Goal: Complete application form: Complete application form

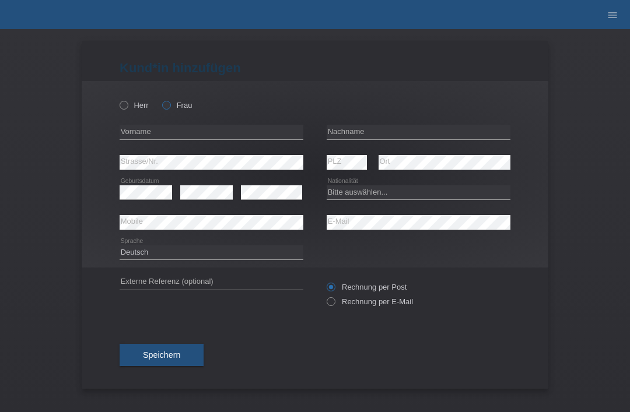
click at [174, 110] on label "Frau" at bounding box center [177, 105] width 30 height 9
click at [170, 108] on input "Frau" at bounding box center [166, 105] width 8 height 8
radio input "true"
click at [382, 138] on input "text" at bounding box center [418, 132] width 184 height 15
type input "Baftijaraj"
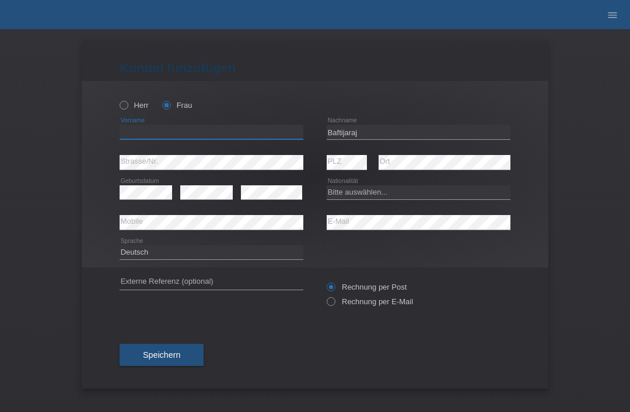
click at [233, 139] on input "text" at bounding box center [211, 132] width 184 height 15
type input "lavdije"
click at [380, 193] on select "Bitte auswählen... Schweiz Deutschland Liechtenstein Österreich ------------ Af…" at bounding box center [418, 192] width 184 height 14
select select "XK"
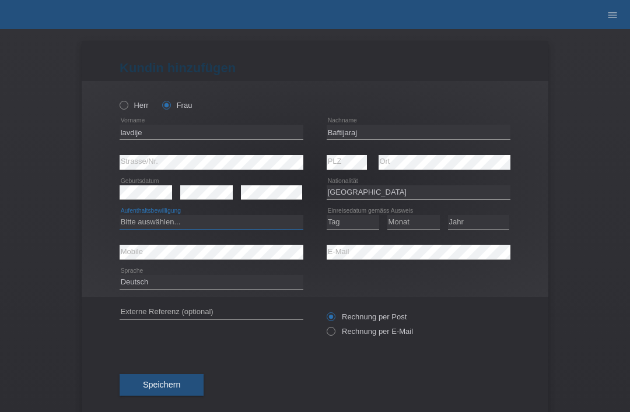
click at [261, 227] on select "Bitte auswählen... C B B - Flüchtlingsstatus Andere" at bounding box center [211, 222] width 184 height 14
select select "C"
click at [362, 229] on select "Tag 01 02 03 04 05 06 07 08 09 10 11" at bounding box center [352, 222] width 52 height 14
select select "21"
click at [417, 229] on select "Monat 01 02 03 04 05 06 07 08 09 10 11" at bounding box center [413, 222] width 52 height 14
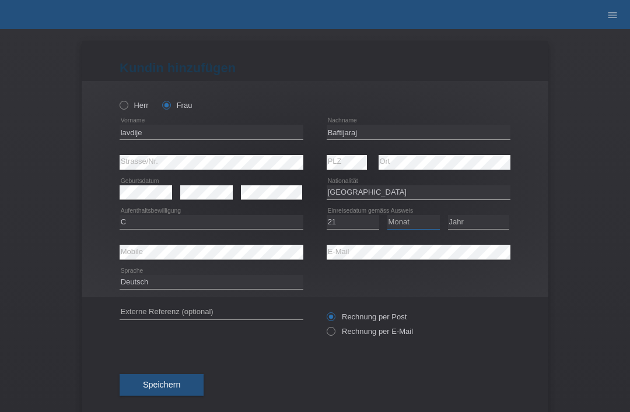
select select "08"
click at [483, 223] on select "Jahr 2025 2024 2023 2022 2021 2020 2019 2018 2017 2016 2015 2014 2013 2012 2011…" at bounding box center [478, 222] width 61 height 14
click at [472, 229] on select "Jahr 2025 2024 2023 2022 2021 2020 2019 2018 2017 2016 2015 2014 2013 2012 2011…" at bounding box center [478, 222] width 61 height 14
select select "1994"
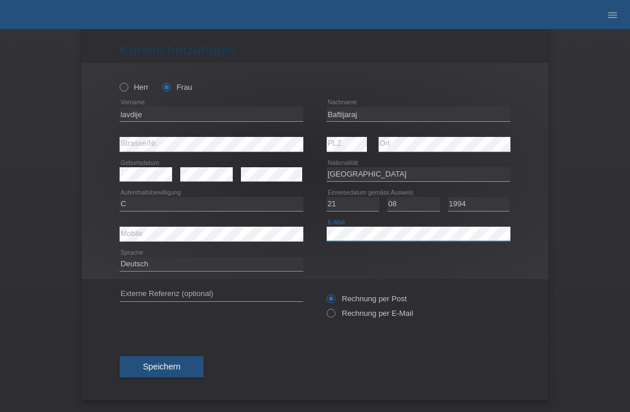
scroll to position [23, 0]
click at [167, 365] on span "Speichern" at bounding box center [161, 366] width 37 height 9
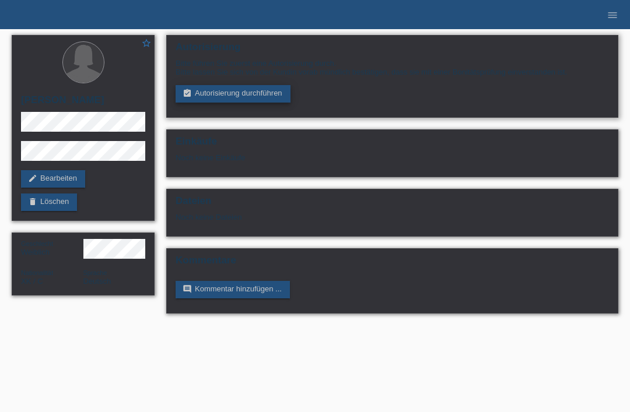
click at [224, 92] on link "assignment_turned_in Autorisierung durchführen" at bounding box center [232, 93] width 115 height 17
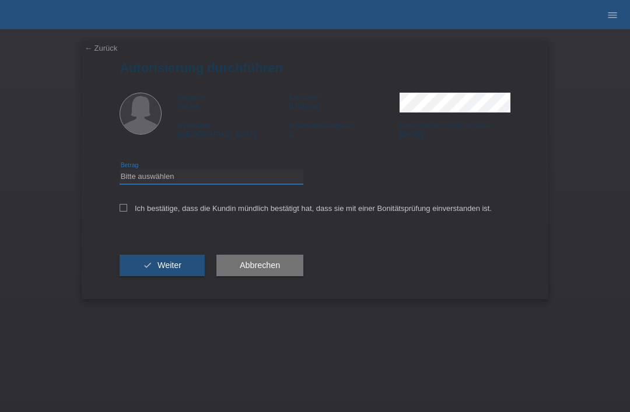
click at [243, 184] on select "Bitte auswählen CHF 1.00 - CHF 499.00 CHF 500.00 - CHF 1'999.00 CHF 2'000.00 - …" at bounding box center [211, 177] width 184 height 14
select select "3"
click at [121, 220] on div "Ich bestätige, dass die Kundin mündlich bestätigt hat, dass sie mit einer Bonit…" at bounding box center [314, 212] width 391 height 40
click at [127, 204] on div "Ich bestätige, dass die Kundin mündlich bestätigt hat, dass sie mit einer Bonit…" at bounding box center [314, 212] width 391 height 40
click at [123, 207] on icon at bounding box center [123, 208] width 8 height 8
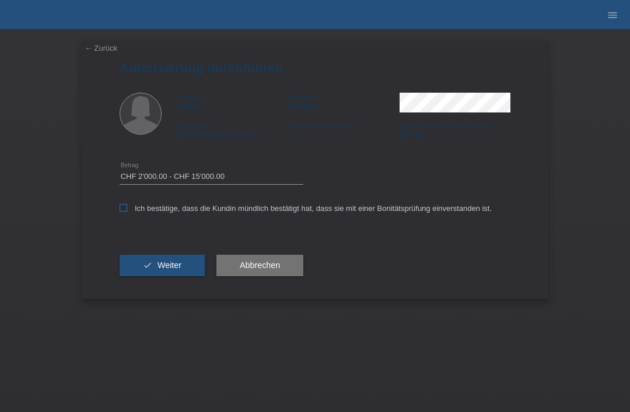
click at [123, 207] on input "Ich bestätige, dass die Kundin mündlich bestätigt hat, dass sie mit einer Bonit…" at bounding box center [123, 208] width 8 height 8
checkbox input "true"
click at [153, 261] on button "check Weiter" at bounding box center [161, 266] width 85 height 22
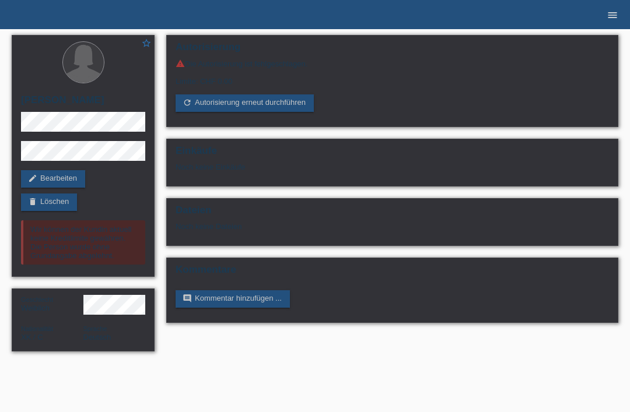
click at [609, 10] on icon "menu" at bounding box center [612, 15] width 12 height 12
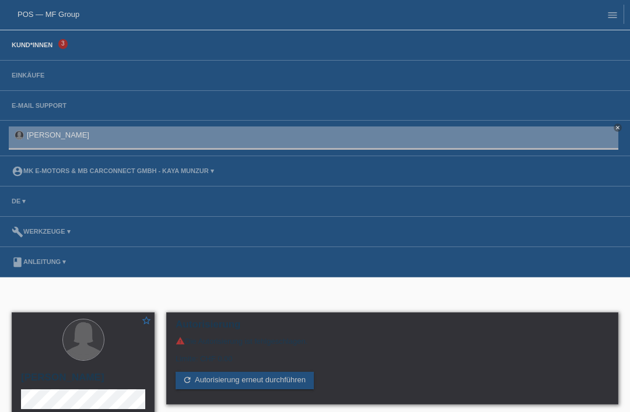
click at [55, 46] on link "Kund*innen" at bounding box center [32, 44] width 52 height 7
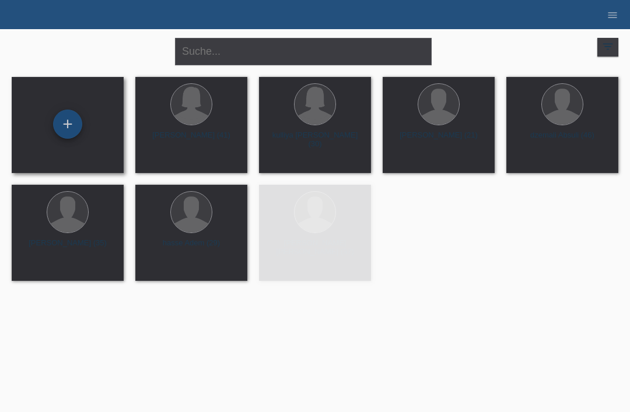
click at [75, 120] on div "+" at bounding box center [68, 124] width 28 height 20
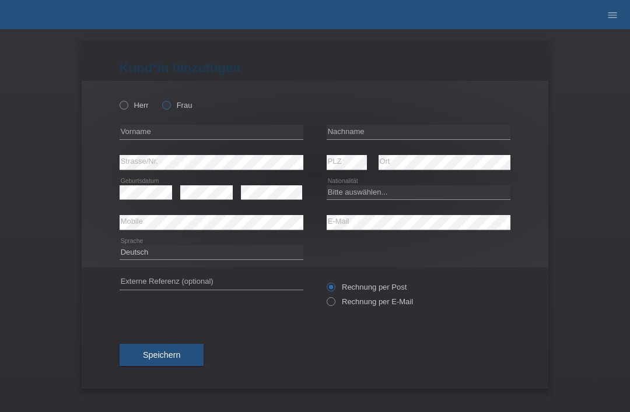
click at [160, 99] on icon at bounding box center [160, 99] width 0 height 0
click at [170, 106] on input "Frau" at bounding box center [166, 105] width 8 height 8
radio input "true"
click at [424, 136] on input "text" at bounding box center [418, 132] width 184 height 15
type input "Saxer"
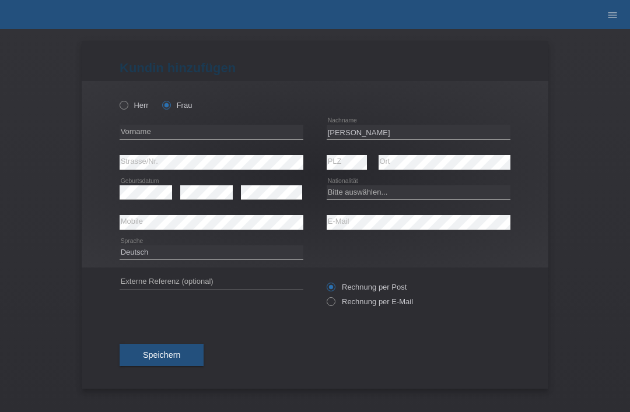
click at [249, 124] on div "error Vorname" at bounding box center [211, 132] width 184 height 30
click at [249, 136] on input "text" at bounding box center [211, 132] width 184 height 15
type input "Marion"
click at [362, 196] on select "Bitte auswählen... Schweiz Deutschland Liechtenstein Österreich ------------ Af…" at bounding box center [418, 192] width 184 height 14
select select "CH"
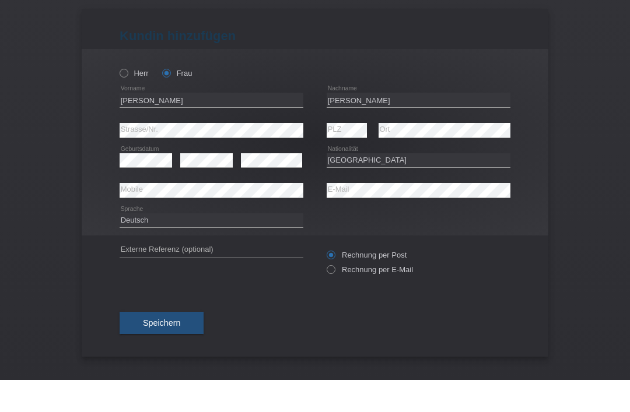
click at [182, 344] on button "Speichern" at bounding box center [161, 355] width 84 height 22
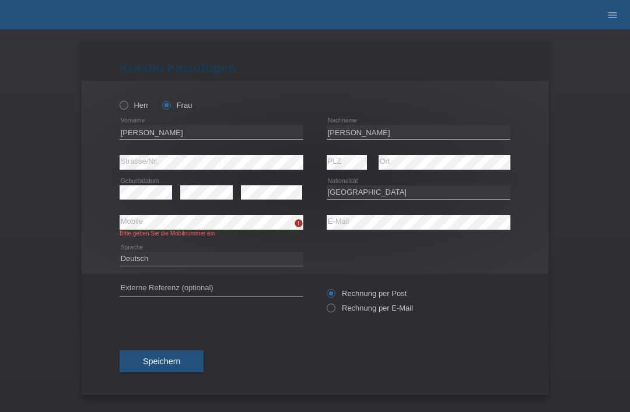
click at [170, 211] on div "error Mobile Bitte geben Sie die Mobilnummer ein" at bounding box center [211, 226] width 184 height 37
click at [158, 366] on span "Speichern" at bounding box center [161, 361] width 37 height 9
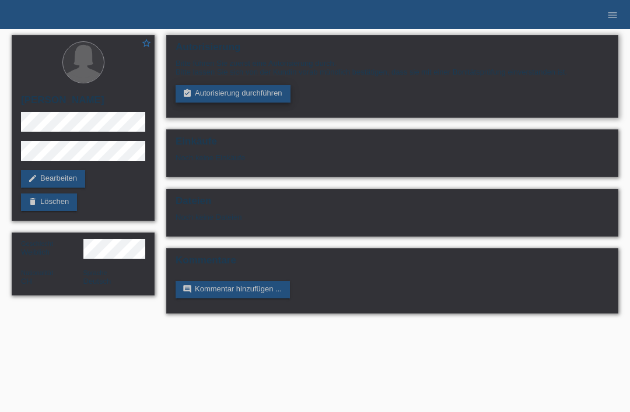
click at [222, 95] on link "assignment_turned_in Autorisierung durchführen" at bounding box center [232, 93] width 115 height 17
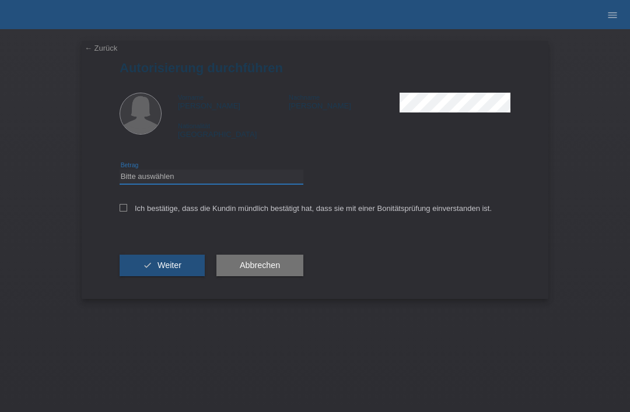
click at [146, 180] on select "Bitte auswählen CHF 1.00 - CHF 499.00 CHF 500.00 - CHF 1'999.00 CHF 2'000.00 - …" at bounding box center [211, 177] width 184 height 14
select select "3"
click at [126, 212] on icon at bounding box center [123, 208] width 8 height 8
click at [126, 212] on input "Ich bestätige, dass die Kundin mündlich bestätigt hat, dass sie mit einer Bonit…" at bounding box center [123, 208] width 8 height 8
checkbox input "true"
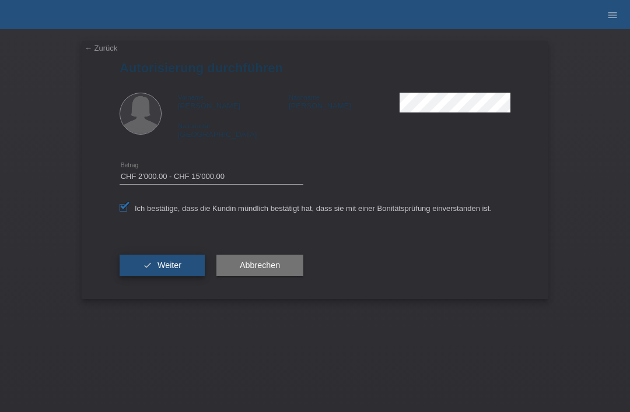
click at [129, 270] on button "check Weiter" at bounding box center [161, 266] width 85 height 22
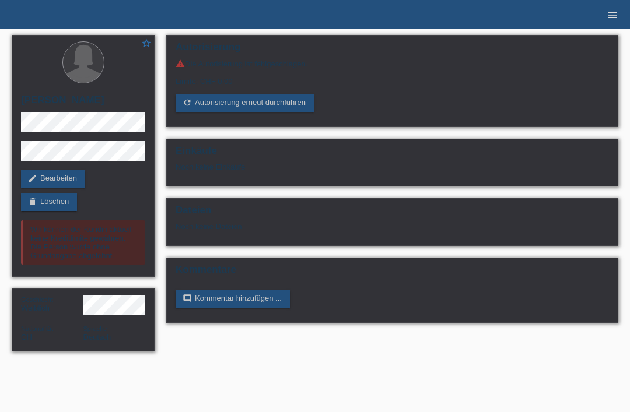
click at [620, 13] on link "menu" at bounding box center [611, 14] width 23 height 7
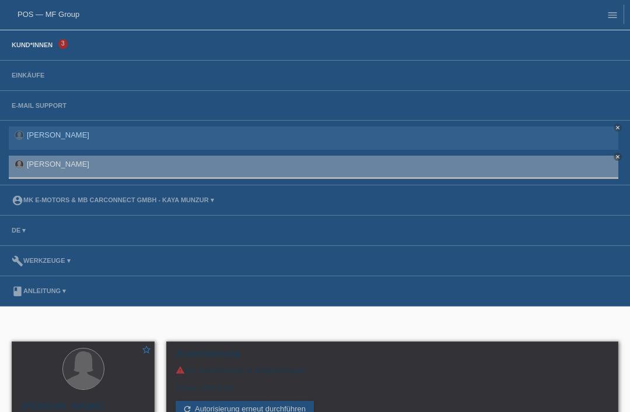
click at [24, 48] on link "Kund*innen" at bounding box center [32, 44] width 52 height 7
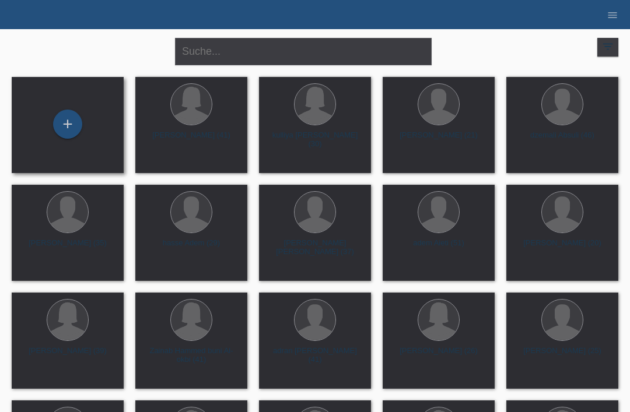
click at [55, 113] on div "+" at bounding box center [67, 125] width 93 height 31
click at [64, 125] on div "+" at bounding box center [68, 124] width 28 height 20
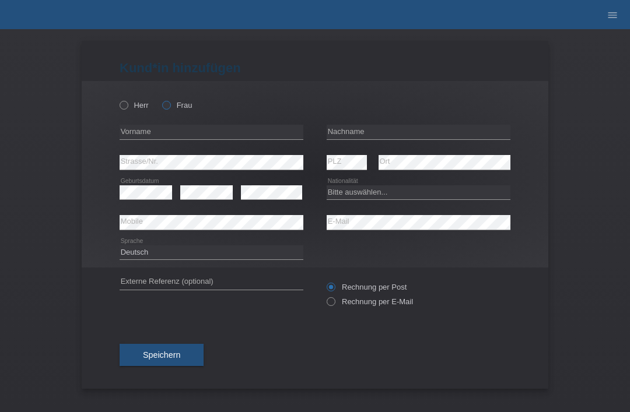
click at [160, 99] on icon at bounding box center [160, 99] width 0 height 0
click at [170, 106] on input "Frau" at bounding box center [166, 105] width 8 height 8
radio input "true"
click at [398, 130] on input "text" at bounding box center [418, 132] width 184 height 15
type input "Dzeljilji"
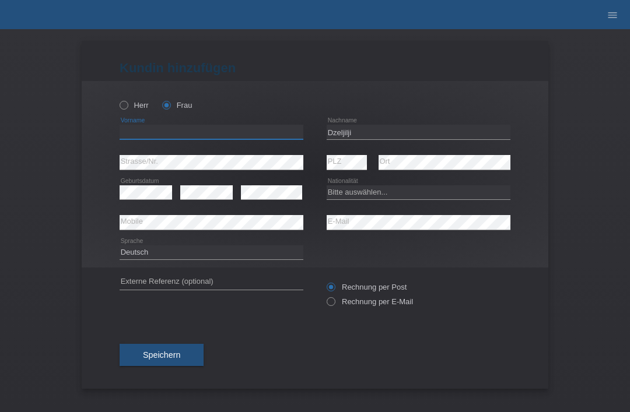
click at [195, 134] on input "text" at bounding box center [211, 132] width 184 height 15
type input "ganimete"
click at [421, 191] on select "Bitte auswählen... Schweiz Deutschland Liechtenstein Österreich ------------ Af…" at bounding box center [418, 192] width 184 height 14
select select "CH"
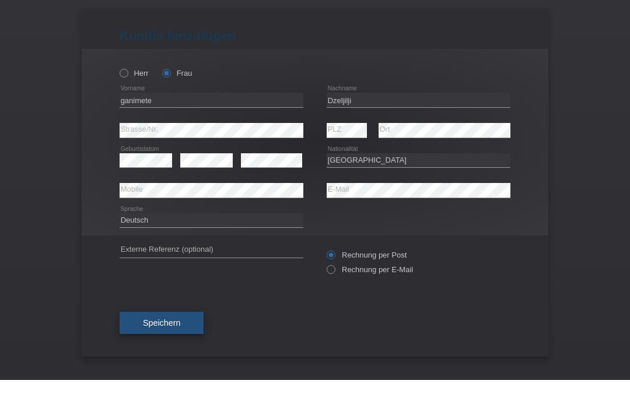
click at [139, 344] on button "Speichern" at bounding box center [161, 355] width 84 height 22
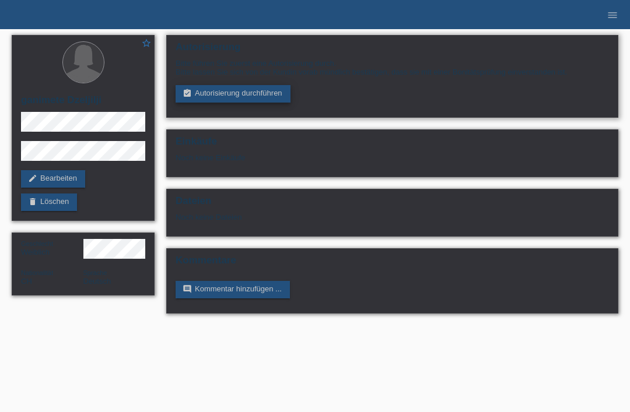
click at [200, 95] on link "assignment_turned_in Autorisierung durchführen" at bounding box center [232, 93] width 115 height 17
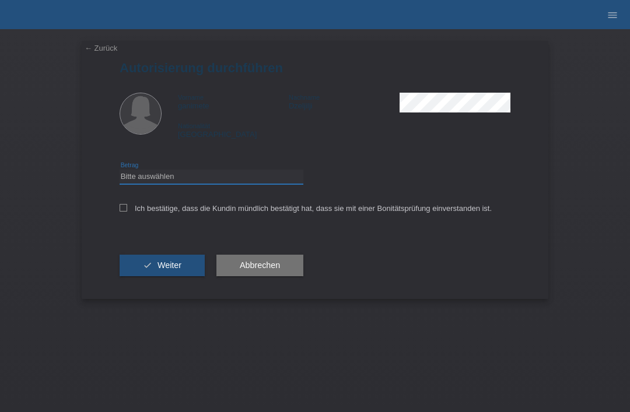
click at [167, 176] on select "Bitte auswählen CHF 1.00 - CHF 499.00 CHF 500.00 - CHF 1'999.00 CHF 2'000.00 - …" at bounding box center [211, 177] width 184 height 14
select select "3"
click at [119, 211] on icon at bounding box center [123, 208] width 8 height 8
click at [119, 211] on input "Ich bestätige, dass die Kundin mündlich bestätigt hat, dass sie mit einer Bonit…" at bounding box center [123, 208] width 8 height 8
checkbox input "true"
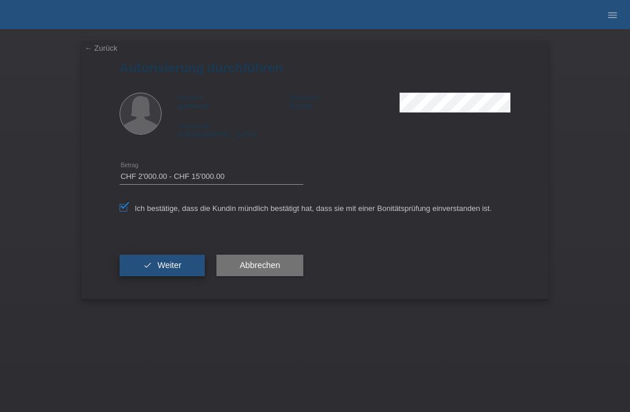
click at [139, 273] on button "check Weiter" at bounding box center [161, 266] width 85 height 22
